Goal: Task Accomplishment & Management: Complete application form

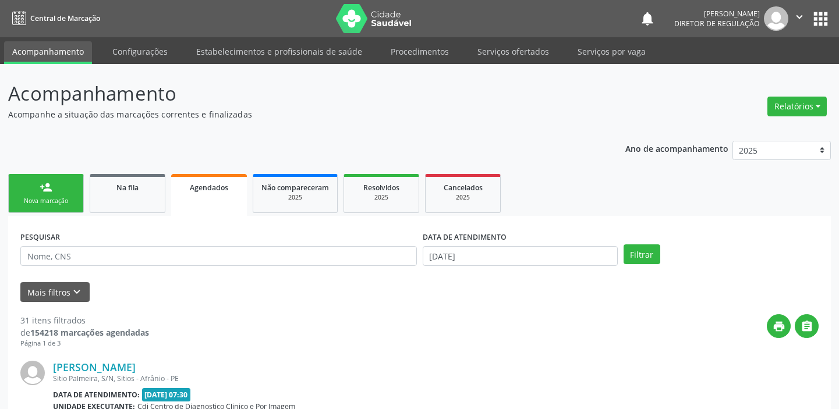
click at [494, 47] on link "Serviços ofertados" at bounding box center [513, 51] width 88 height 20
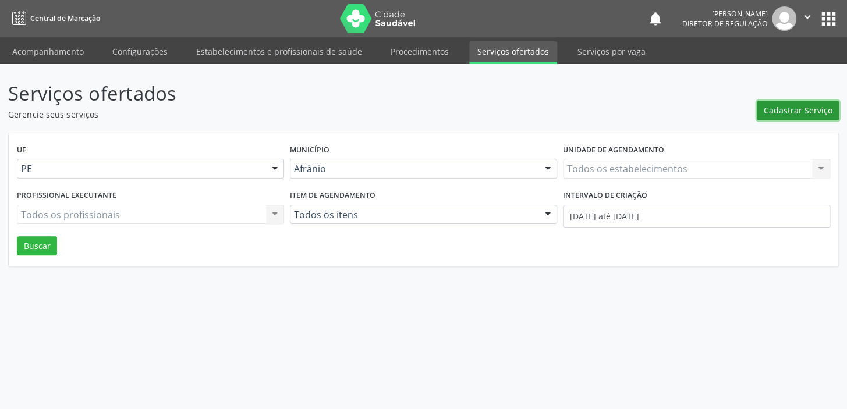
click at [785, 114] on span "Cadastrar Serviço" at bounding box center [798, 110] width 69 height 12
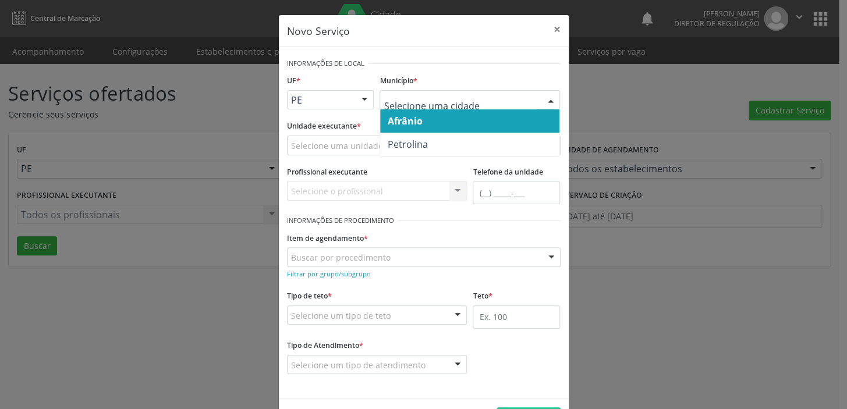
click at [413, 125] on span "Afrânio" at bounding box center [404, 121] width 35 height 13
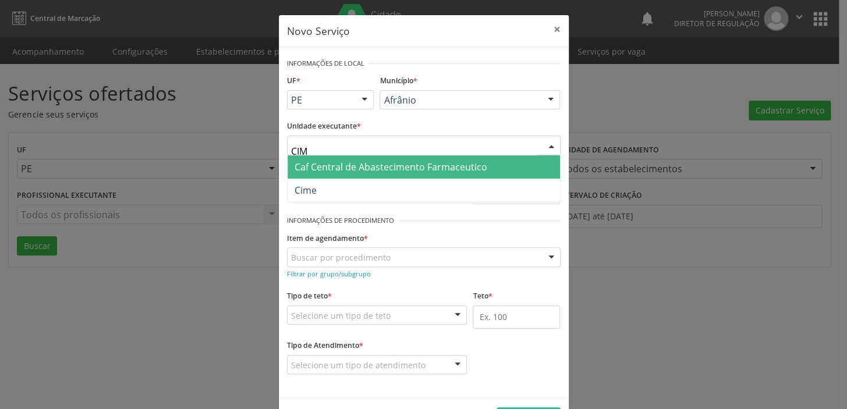
type input "CIME"
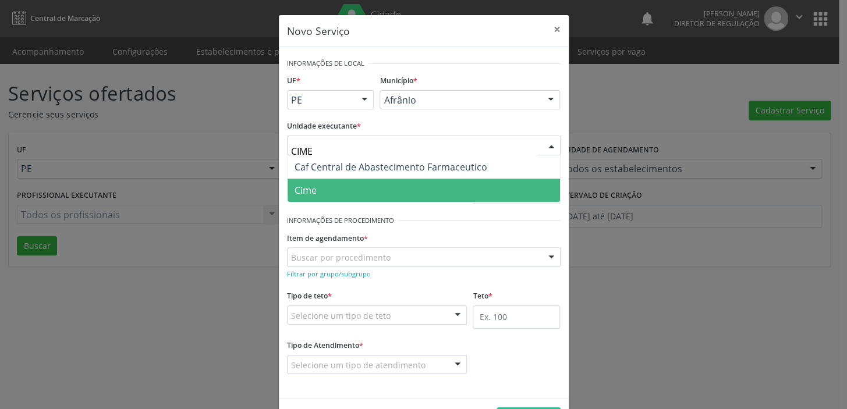
click at [341, 196] on span "Cime" at bounding box center [424, 190] width 272 height 23
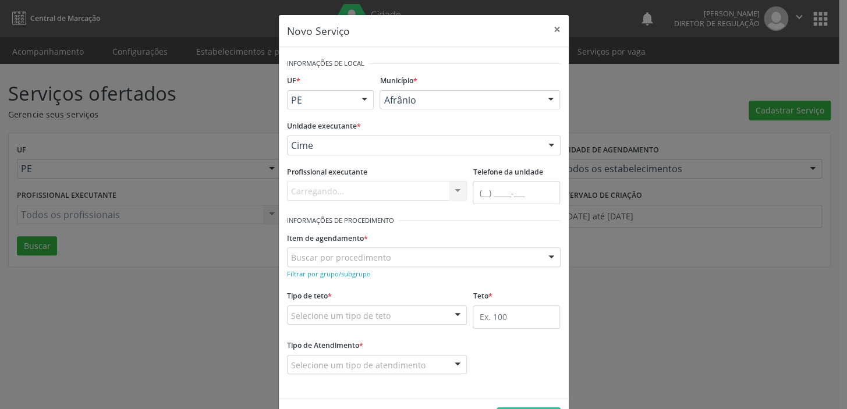
click at [324, 266] on div "Buscar por procedimento" at bounding box center [424, 257] width 274 height 20
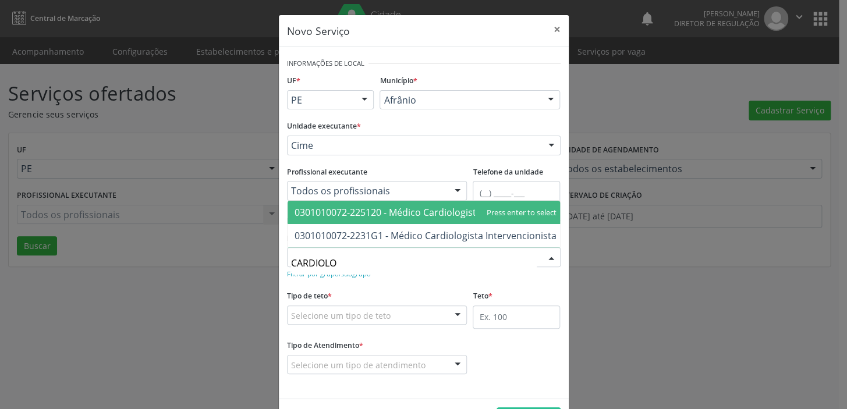
type input "CARDIOLOG"
click at [419, 206] on span "0301010072-225120 - Médico Cardiologista" at bounding box center [388, 212] width 187 height 13
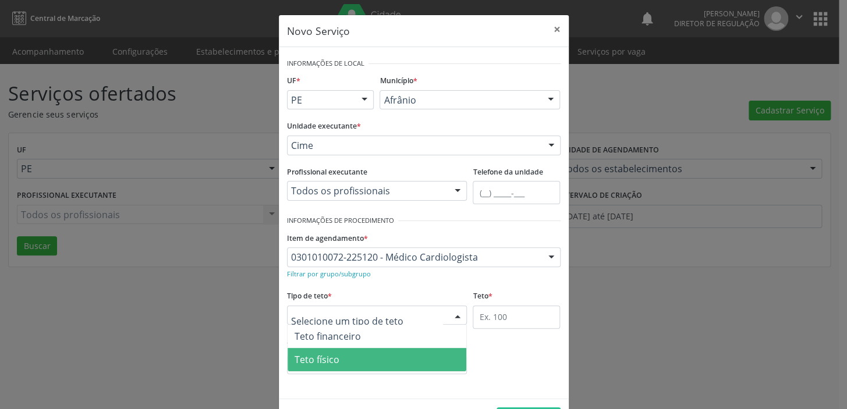
click at [343, 370] on span "Teto físico" at bounding box center [377, 359] width 179 height 23
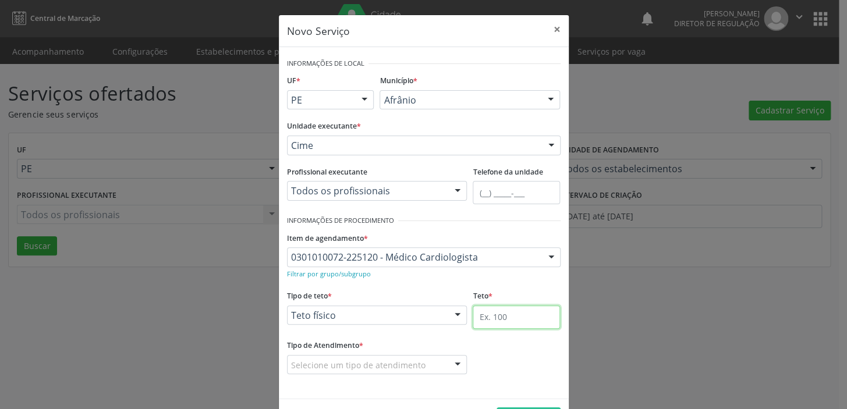
click at [483, 315] on input "text" at bounding box center [516, 317] width 87 height 23
type input "1"
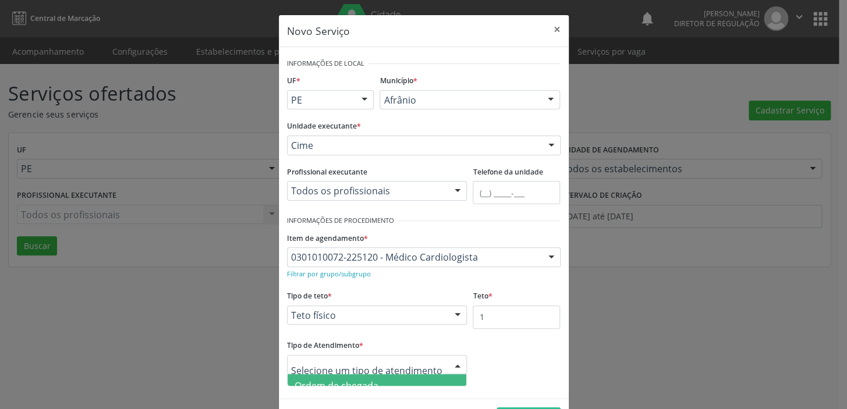
click at [373, 384] on span "Ordem de chegada" at bounding box center [337, 386] width 84 height 13
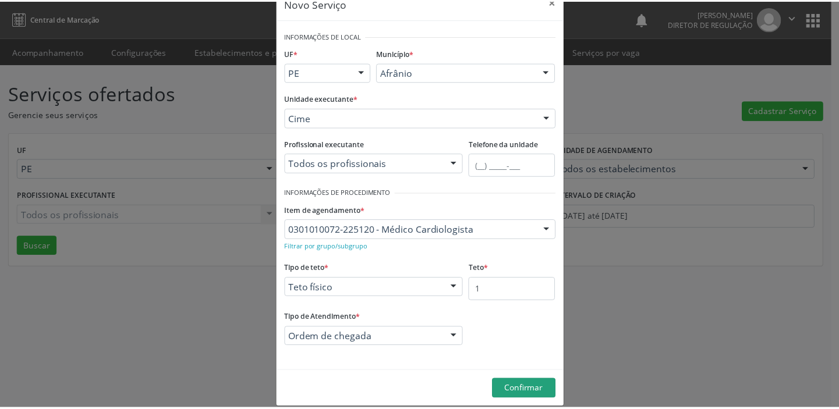
scroll to position [40, 0]
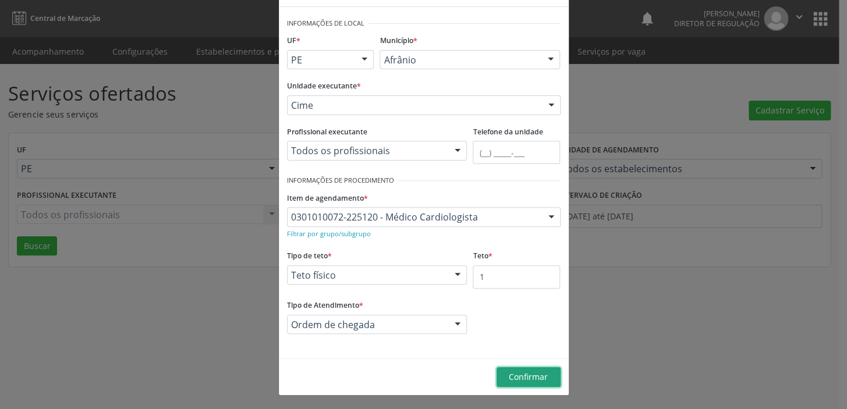
click at [525, 373] on span "Confirmar" at bounding box center [528, 376] width 39 height 11
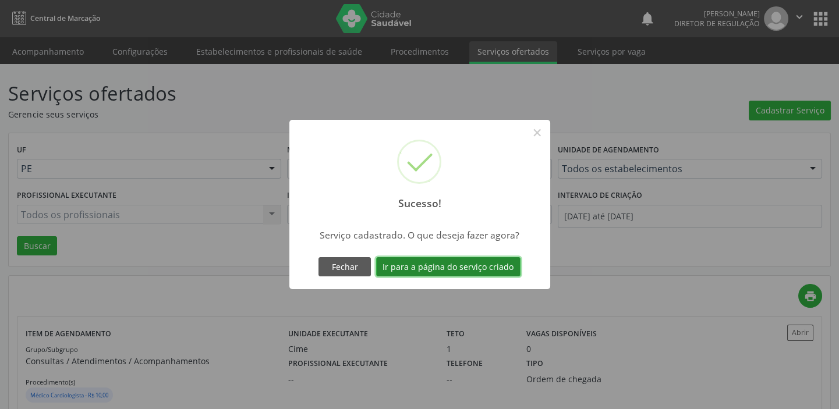
click at [430, 268] on button "Ir para a página do serviço criado" at bounding box center [448, 267] width 144 height 20
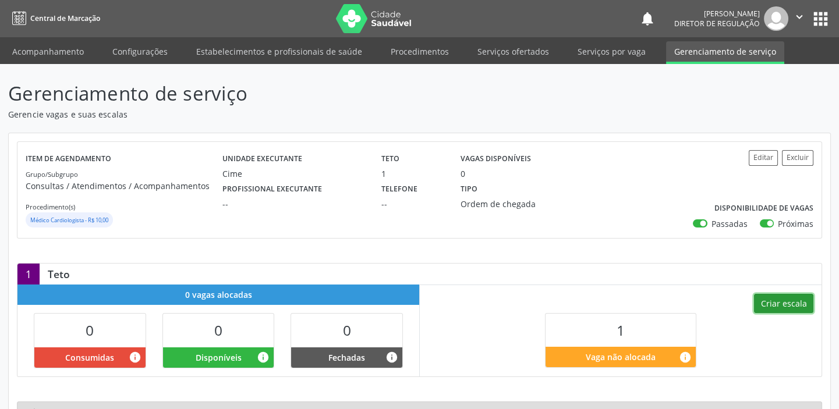
click at [784, 298] on button "Criar escala" at bounding box center [783, 304] width 59 height 20
select select "7"
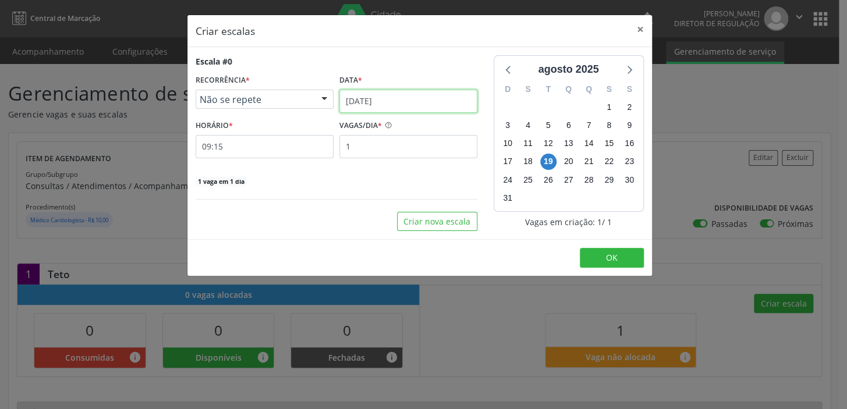
click at [350, 90] on input "[DATE]" at bounding box center [408, 101] width 138 height 23
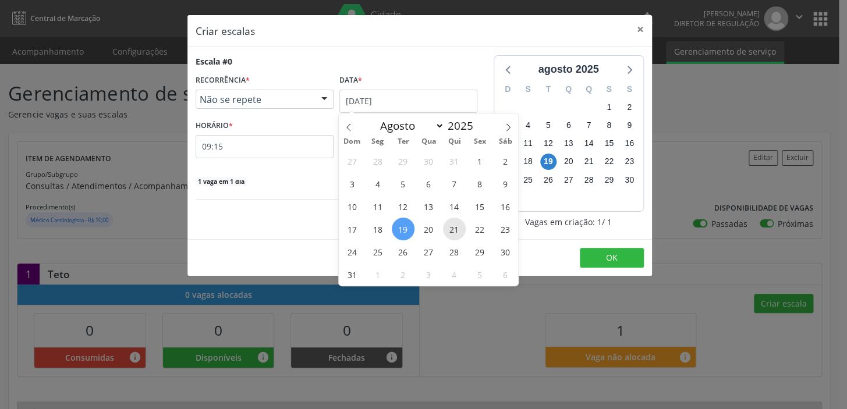
click at [451, 235] on span "21" at bounding box center [454, 229] width 23 height 23
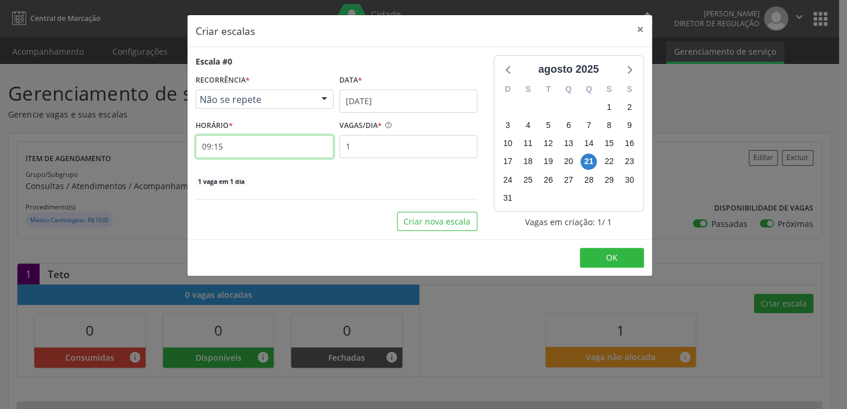
click at [226, 139] on input "09:15" at bounding box center [265, 146] width 138 height 23
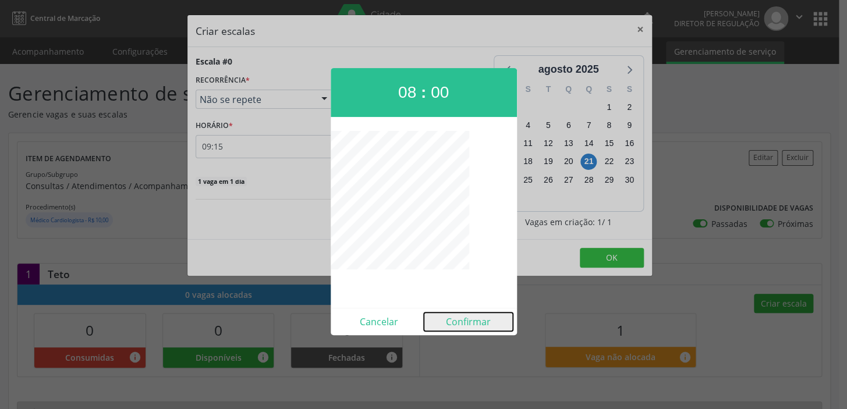
click at [469, 318] on button "Confirmar" at bounding box center [468, 322] width 89 height 19
type input "08:00"
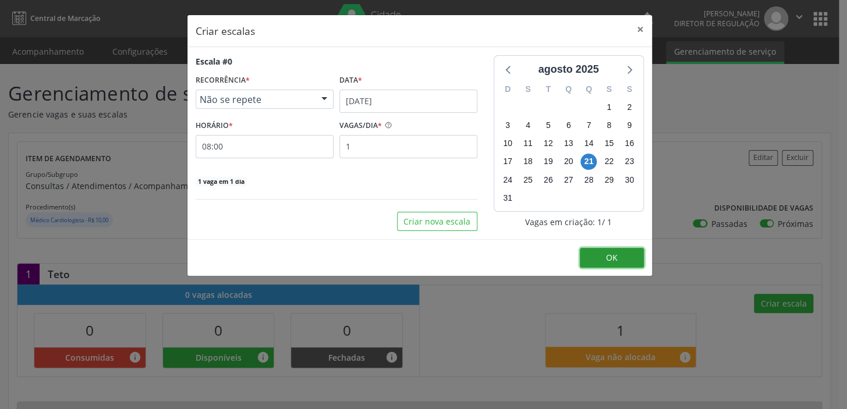
click at [587, 254] on button "OK" at bounding box center [612, 258] width 64 height 20
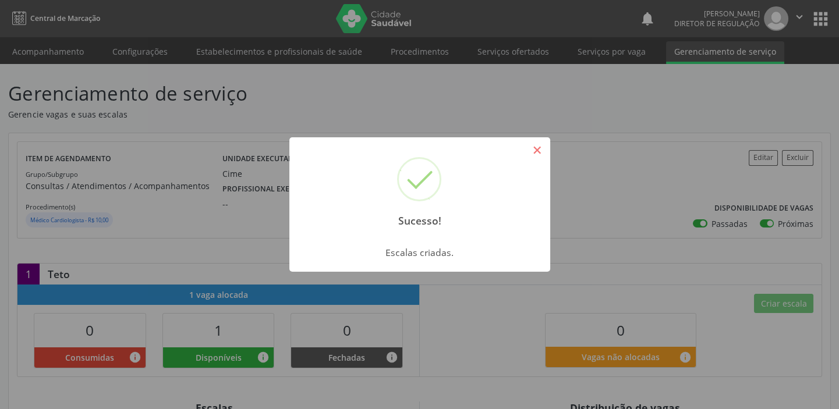
click at [530, 153] on button "×" at bounding box center [537, 150] width 20 height 20
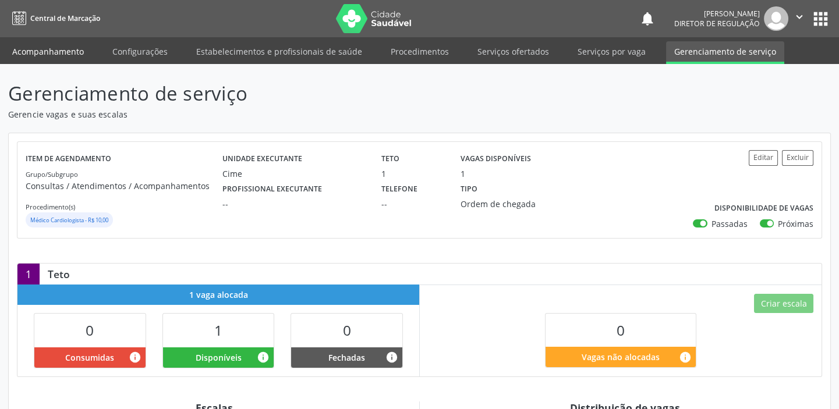
click at [82, 44] on link "Acompanhamento" at bounding box center [48, 51] width 88 height 20
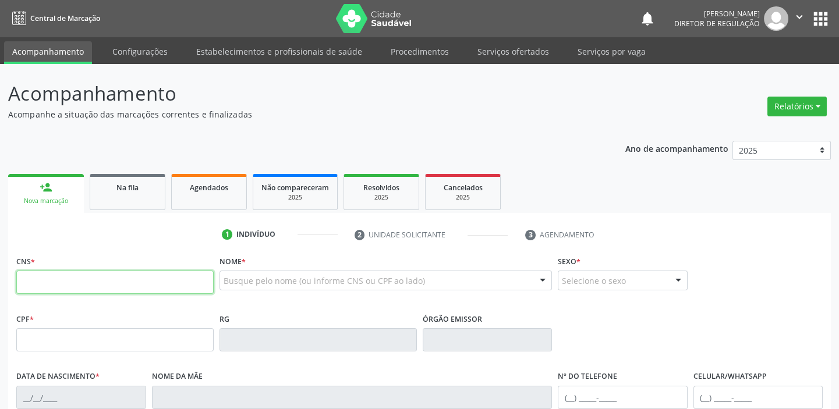
click at [54, 284] on input "text" at bounding box center [114, 282] width 197 height 23
type input "705 0096 6361 1559"
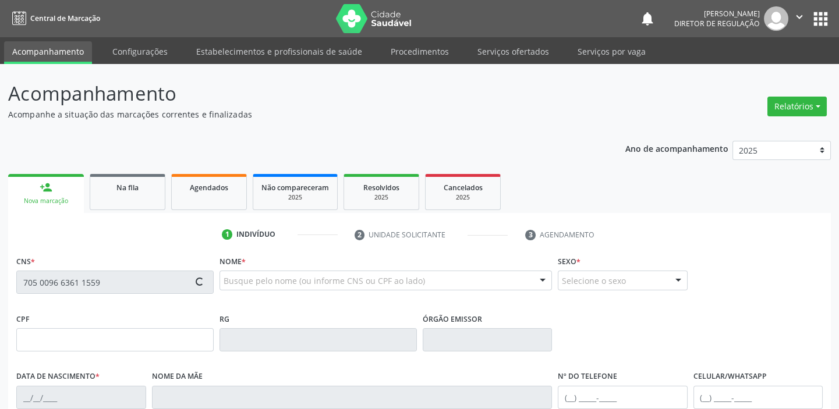
type input "[DATE]"
type input "[PERSON_NAME]"
type input "[PHONE_NUMBER]"
type input "073.460.944-25"
type input "S/N"
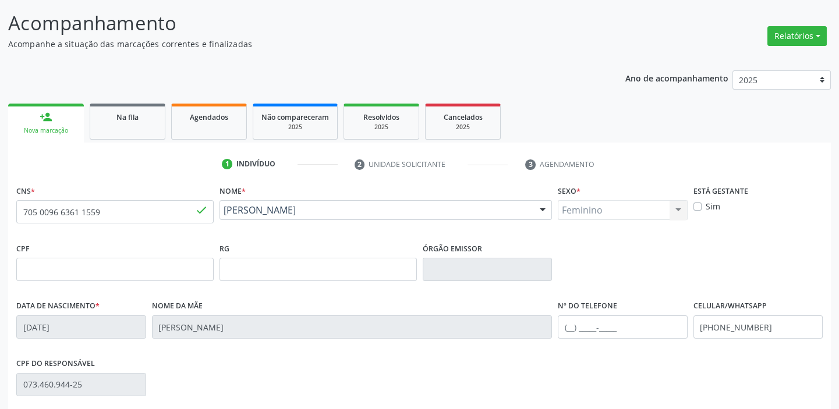
scroll to position [221, 0]
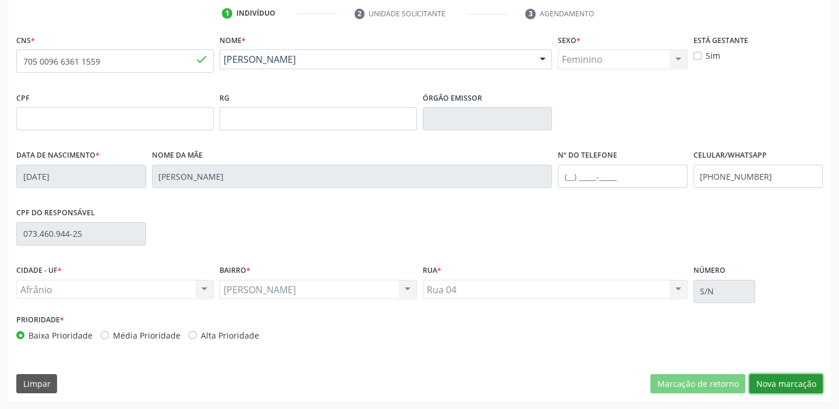
click at [770, 385] on button "Nova marcação" at bounding box center [785, 384] width 73 height 20
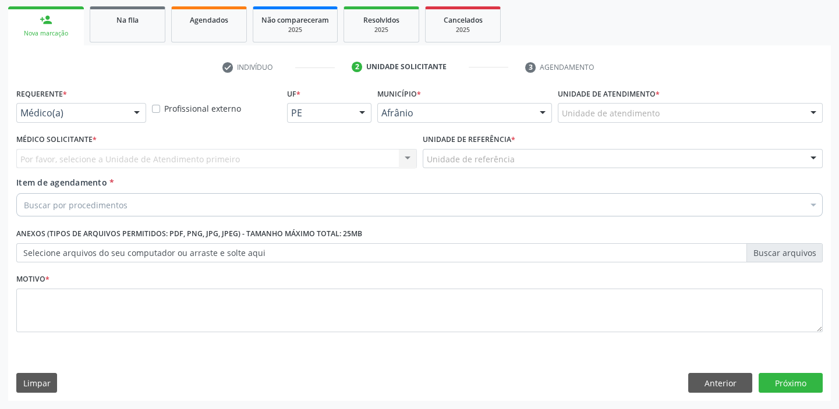
scroll to position [167, 0]
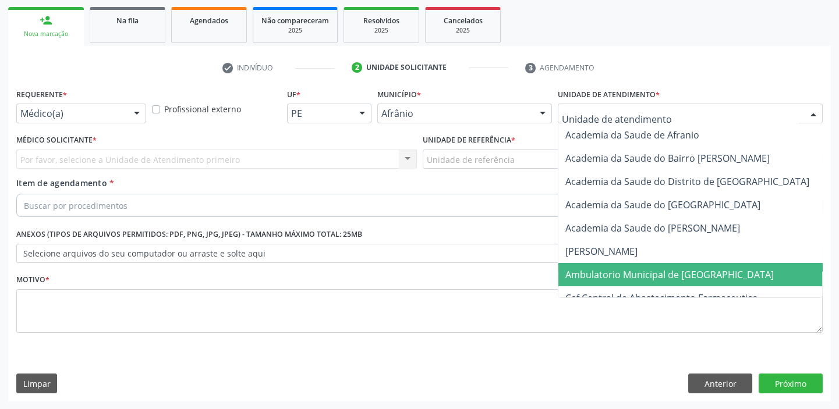
click at [600, 272] on span "Ambulatorio Municipal de [GEOGRAPHIC_DATA]" at bounding box center [669, 274] width 208 height 13
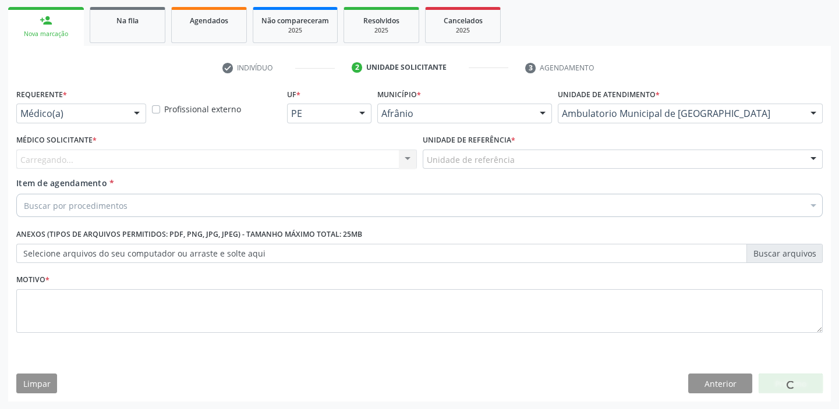
click at [440, 166] on div "Unidade de referência" at bounding box center [623, 160] width 401 height 20
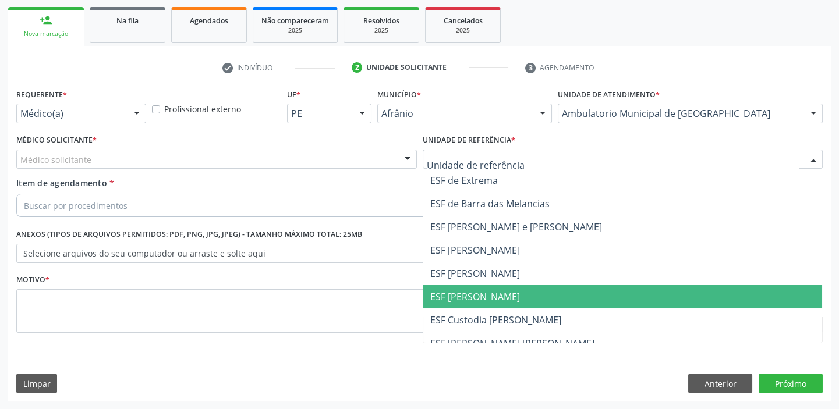
drag, startPoint x: 445, startPoint y: 291, endPoint x: 432, endPoint y: 275, distance: 20.3
click at [447, 291] on span "ESF [PERSON_NAME]" at bounding box center [475, 297] width 90 height 13
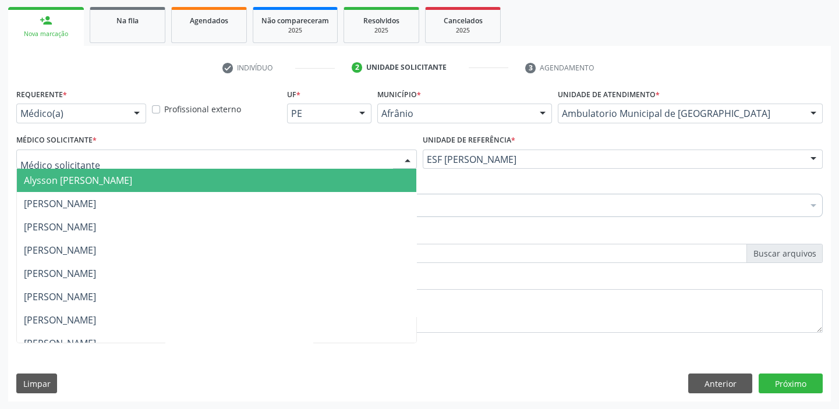
click at [65, 189] on span "Alysson [PERSON_NAME]" at bounding box center [216, 180] width 399 height 23
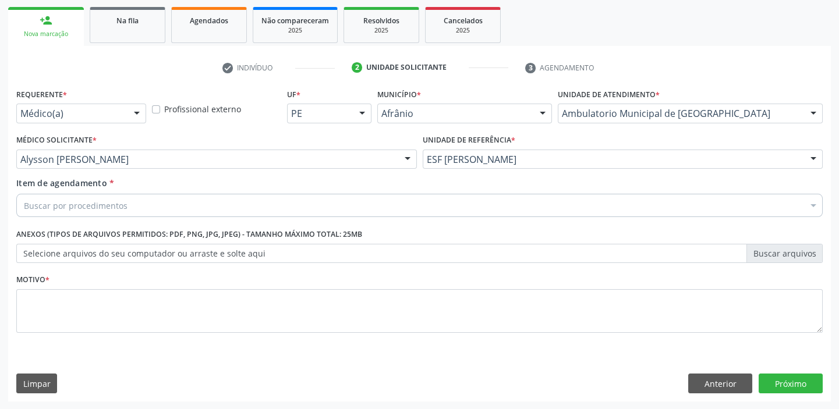
click at [67, 214] on div "Buscar por procedimentos Selecionar todos 0604320140 - Abatacepte 125 mg injetá…" at bounding box center [419, 204] width 806 height 20
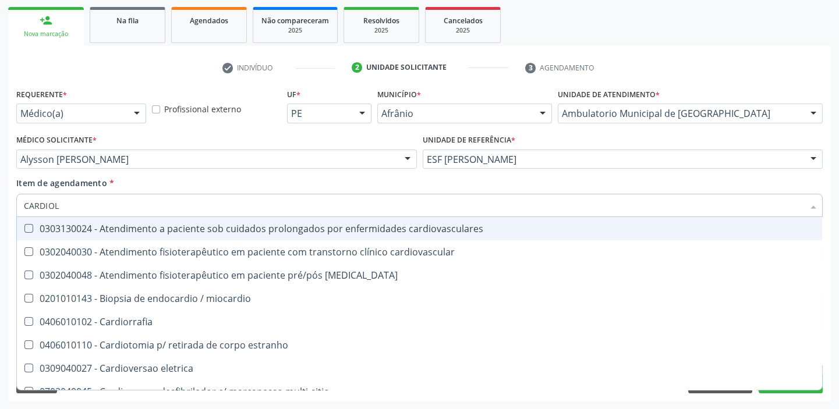
type input "CARDIOLO"
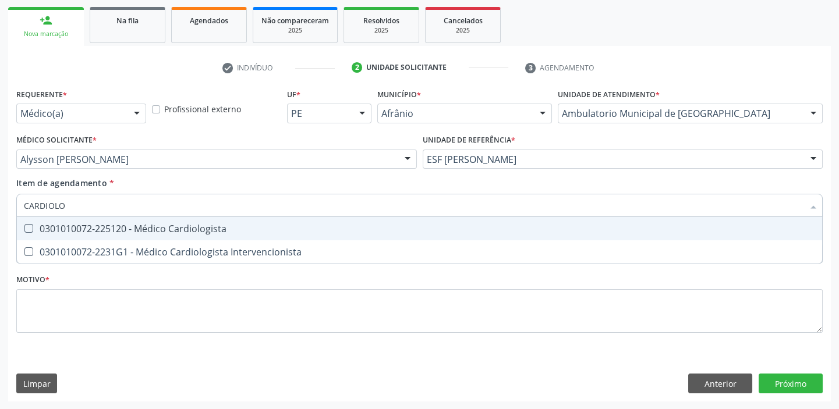
click at [73, 226] on div "0301010072-225120 - Médico Cardiologista" at bounding box center [419, 228] width 791 height 9
checkbox Cardiologista "true"
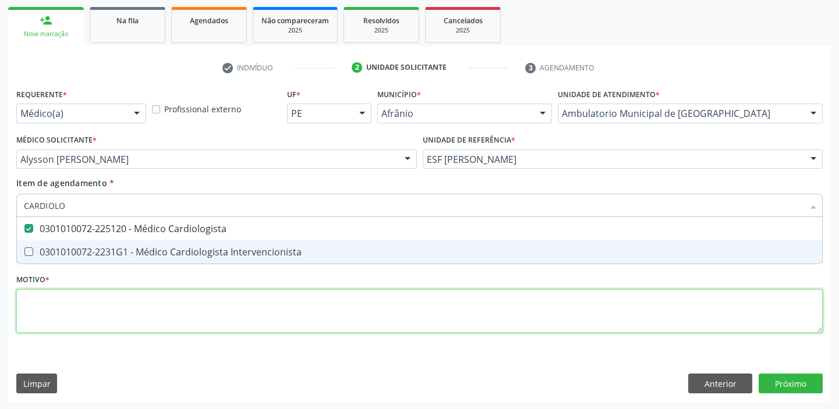
click at [55, 314] on div "Requerente * Médico(a) Médico(a) Enfermeiro(a) Paciente Nenhum resultado encont…" at bounding box center [419, 218] width 806 height 264
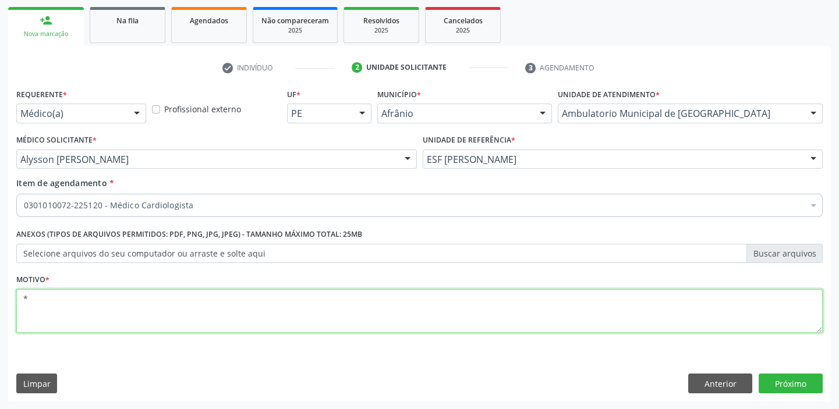
type textarea "*"
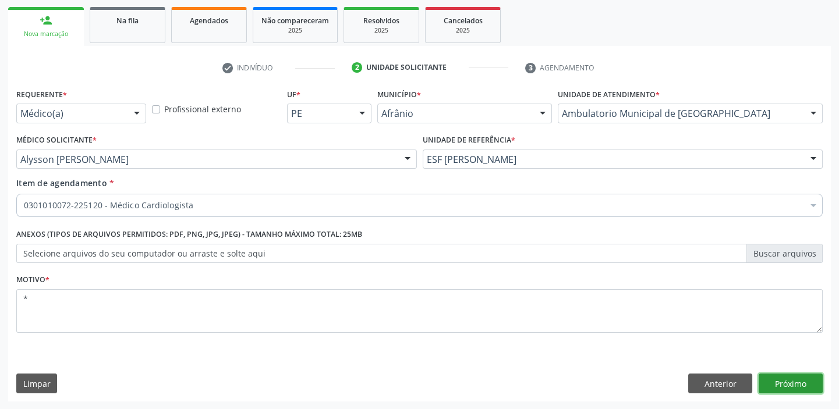
click at [799, 380] on button "Próximo" at bounding box center [791, 384] width 64 height 20
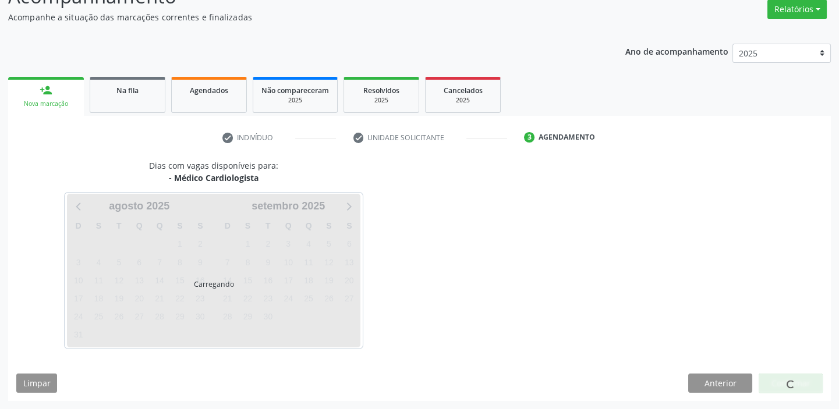
scroll to position [97, 0]
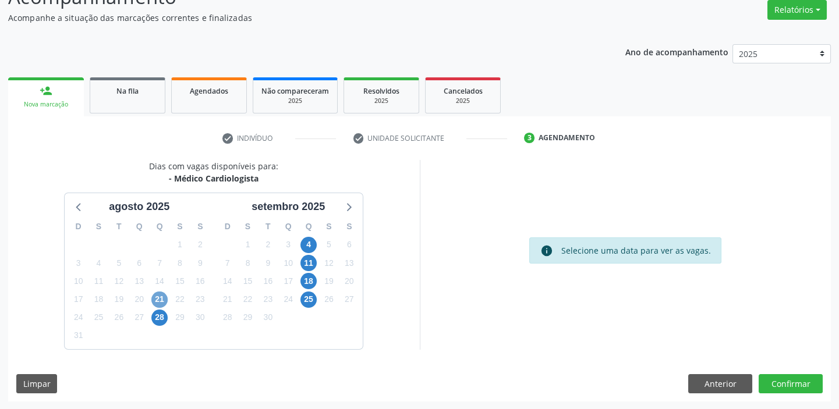
click at [163, 302] on span "21" at bounding box center [159, 300] width 16 height 16
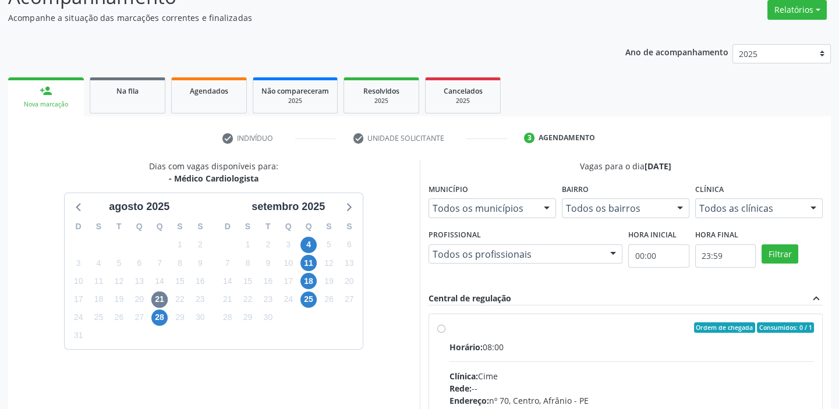
click at [566, 345] on div "Horário: 08:00" at bounding box center [631, 347] width 365 height 12
click at [445, 333] on input "Ordem de chegada Consumidos: 0 / 1 Horário: 08:00 Clínica: Cime Rede: -- Endere…" at bounding box center [441, 328] width 8 height 10
radio input "true"
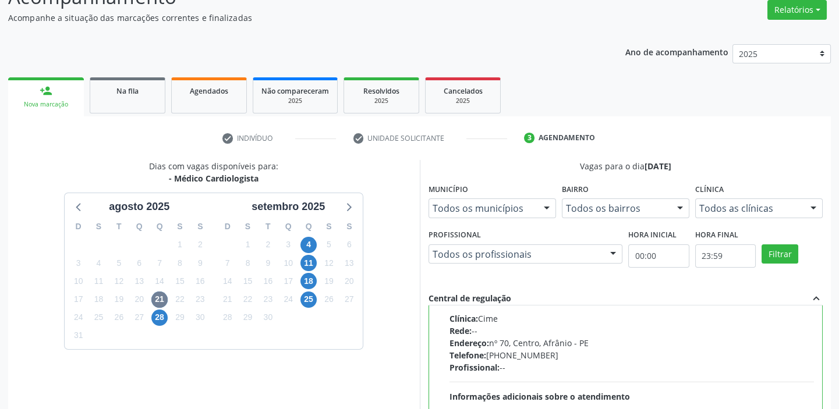
scroll to position [285, 0]
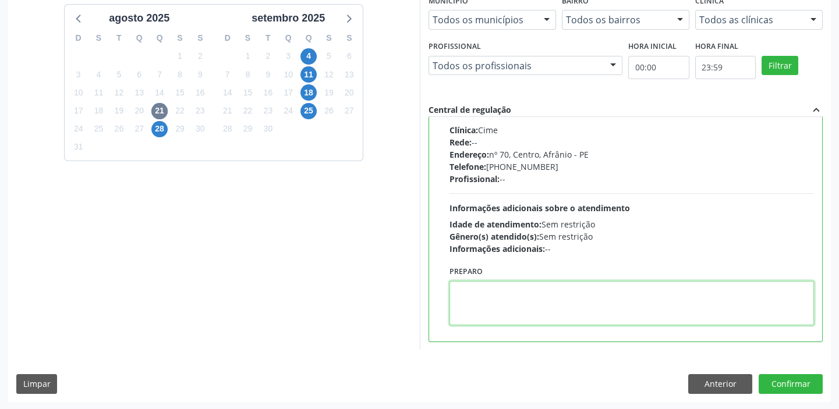
click at [518, 308] on textarea at bounding box center [631, 303] width 365 height 44
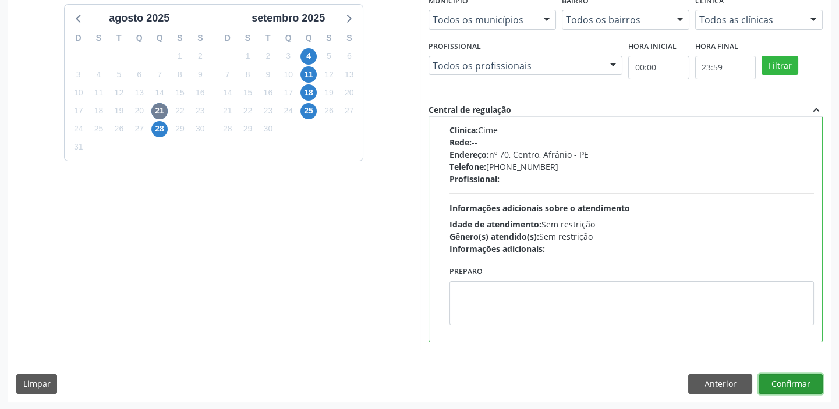
click at [771, 377] on button "Confirmar" at bounding box center [791, 384] width 64 height 20
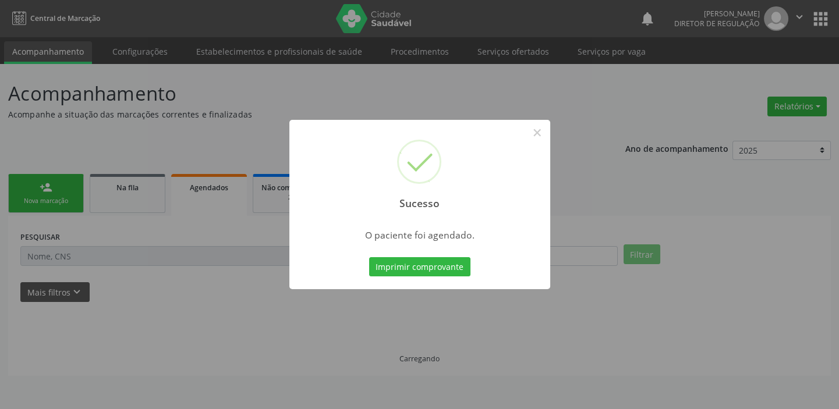
scroll to position [0, 0]
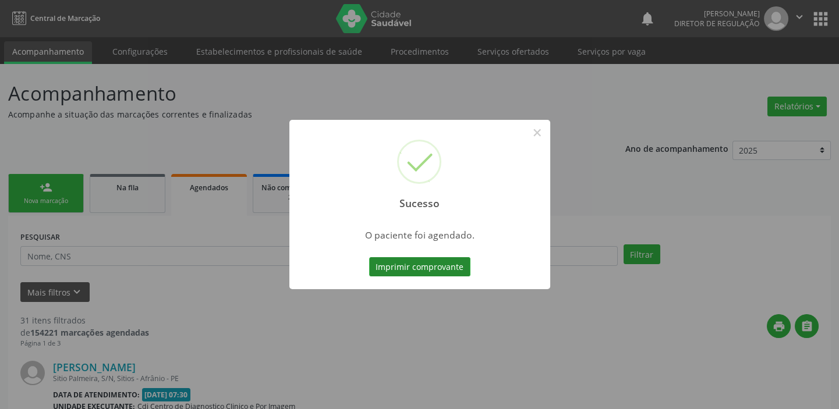
click at [441, 267] on button "Imprimir comprovante" at bounding box center [419, 267] width 101 height 20
